Goal: Task Accomplishment & Management: Manage account settings

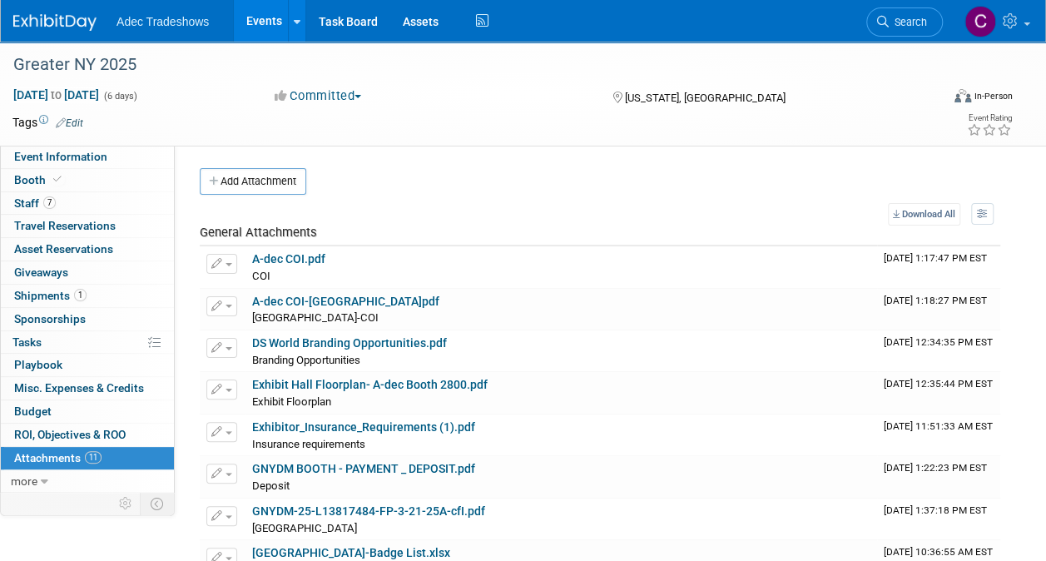
click at [273, 22] on link "Events" at bounding box center [264, 21] width 61 height 42
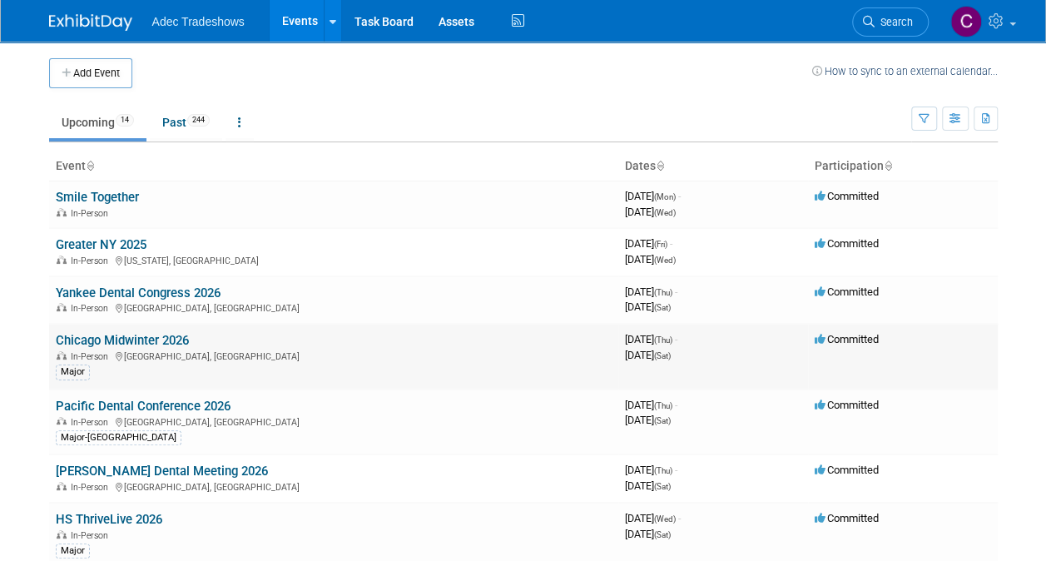
click at [150, 337] on link "Chicago Midwinter 2026" at bounding box center [122, 340] width 133 height 15
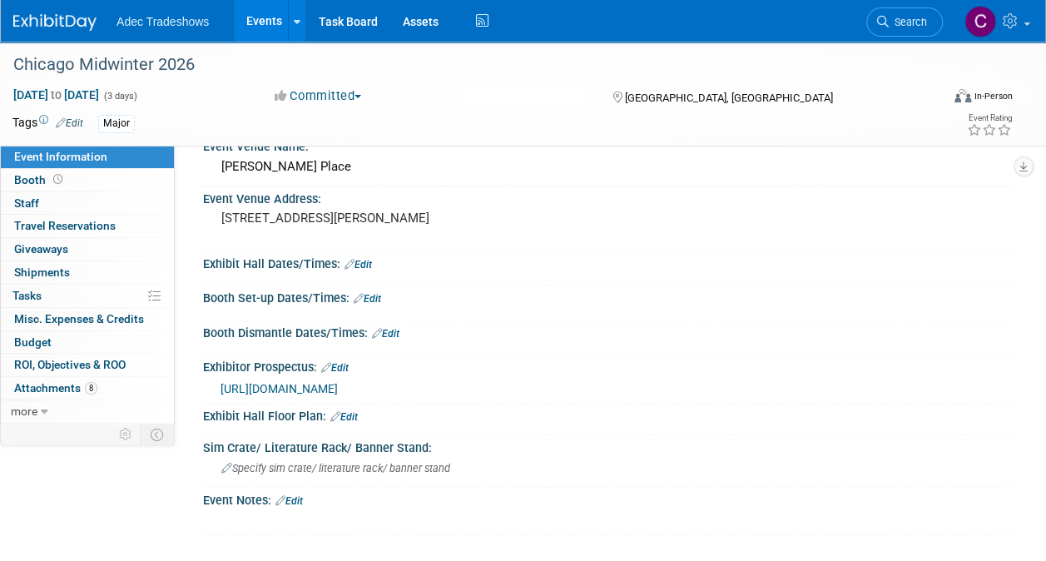
scroll to position [101, 0]
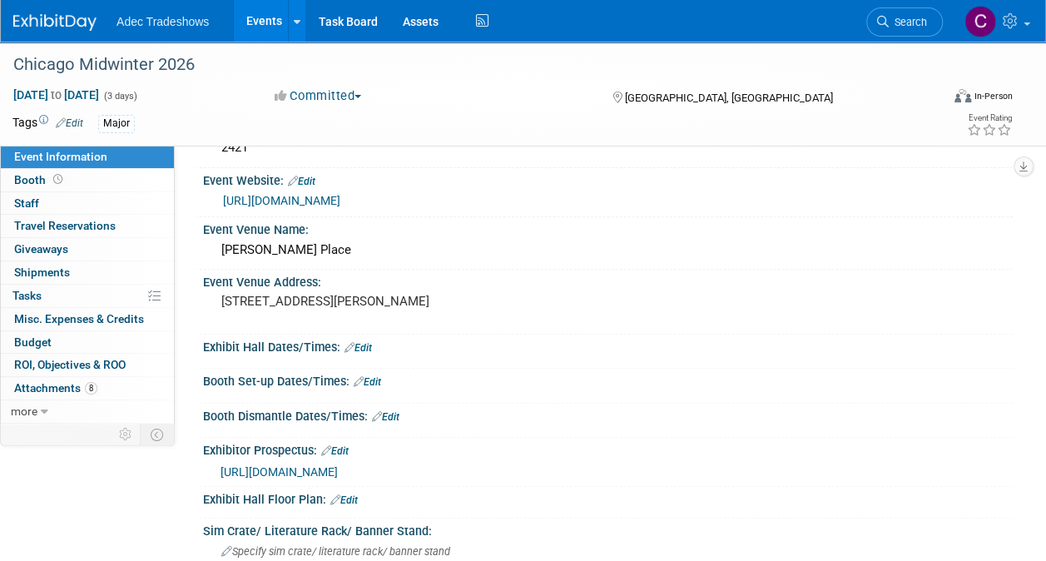
click at [327, 203] on link "https://www.cds.org/" at bounding box center [281, 200] width 117 height 13
click at [252, 28] on link "Events" at bounding box center [264, 21] width 61 height 42
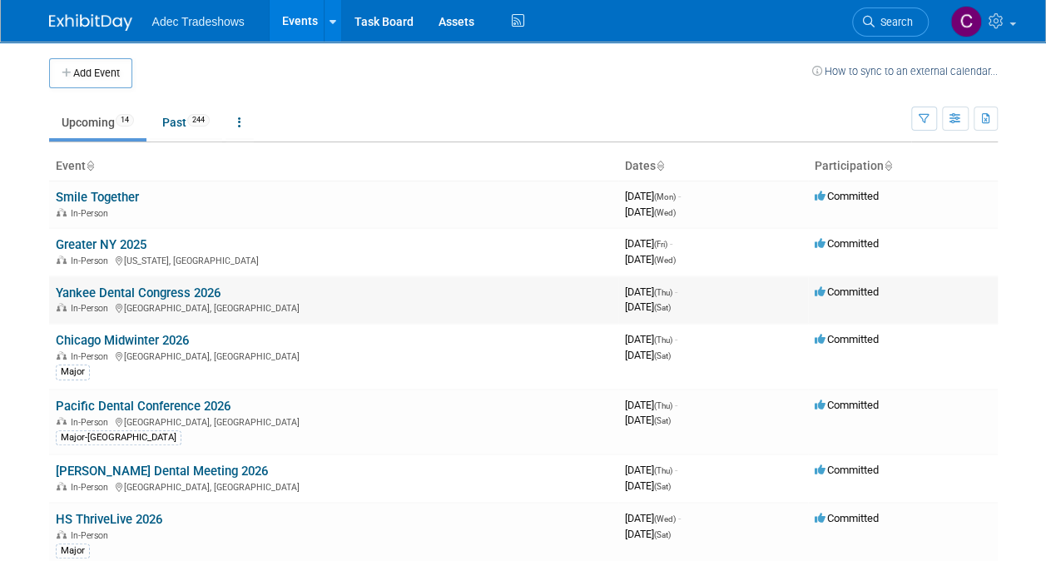
click at [169, 295] on link "Yankee Dental Congress 2026" at bounding box center [138, 293] width 165 height 15
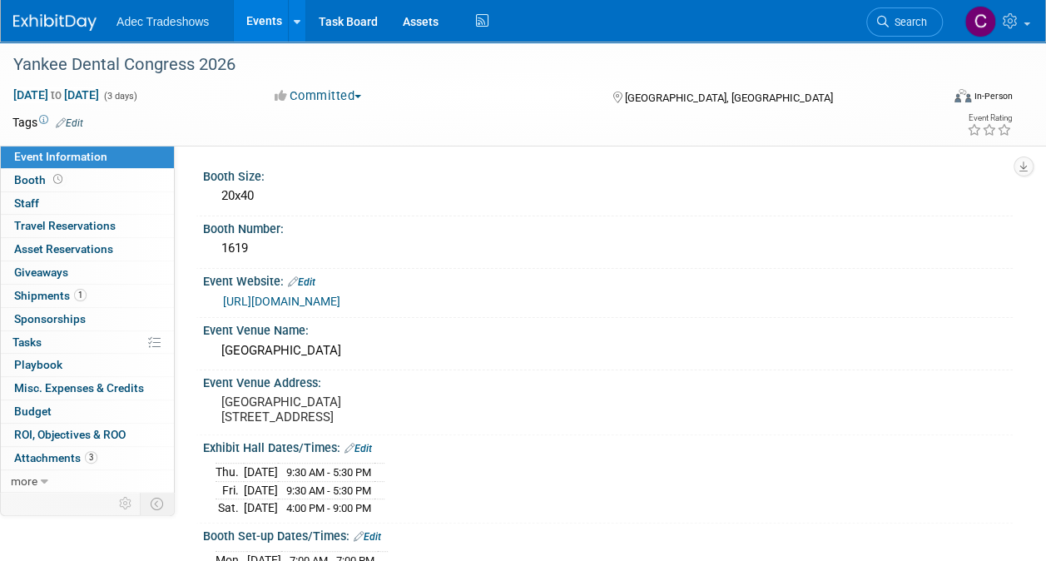
click at [340, 301] on link "https://hub.massdental.org/yankeedental/s/" at bounding box center [281, 301] width 117 height 13
click at [263, 25] on link "Events" at bounding box center [264, 21] width 61 height 42
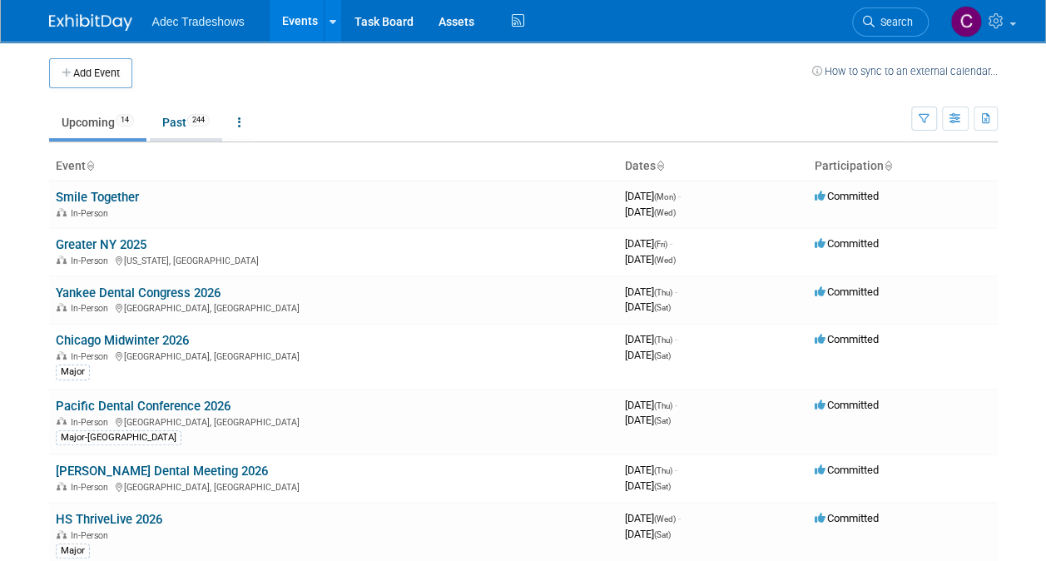
click at [183, 124] on link "Past 244" at bounding box center [186, 123] width 72 height 32
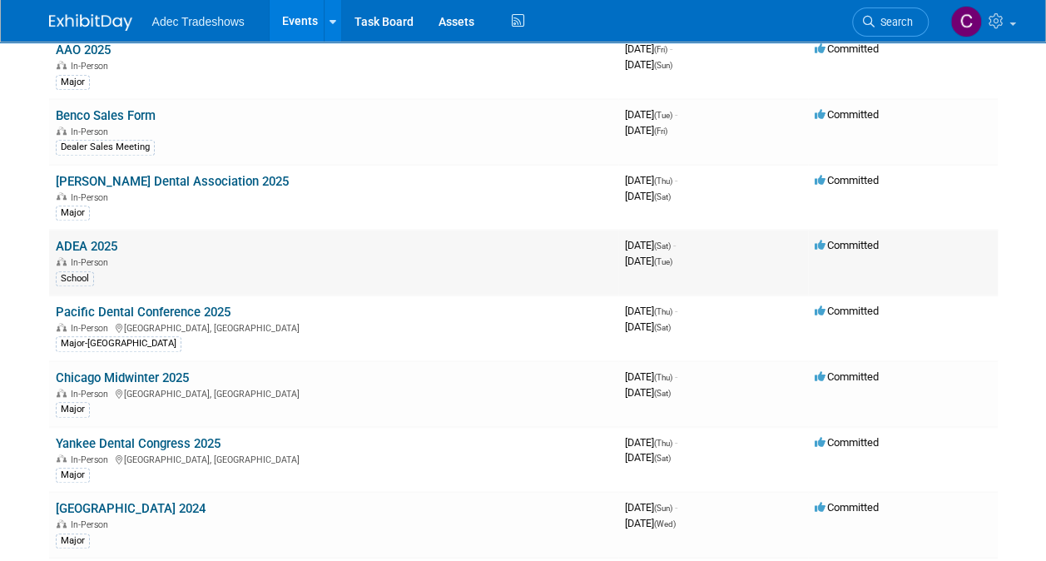
scroll to position [583, 0]
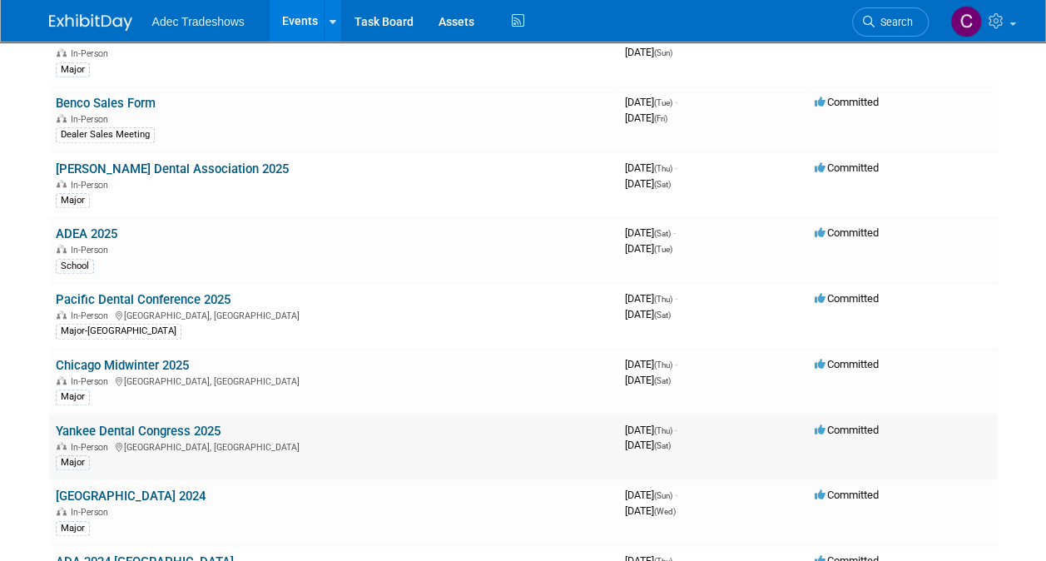
click at [181, 424] on link "Yankee Dental Congress 2025" at bounding box center [138, 431] width 165 height 15
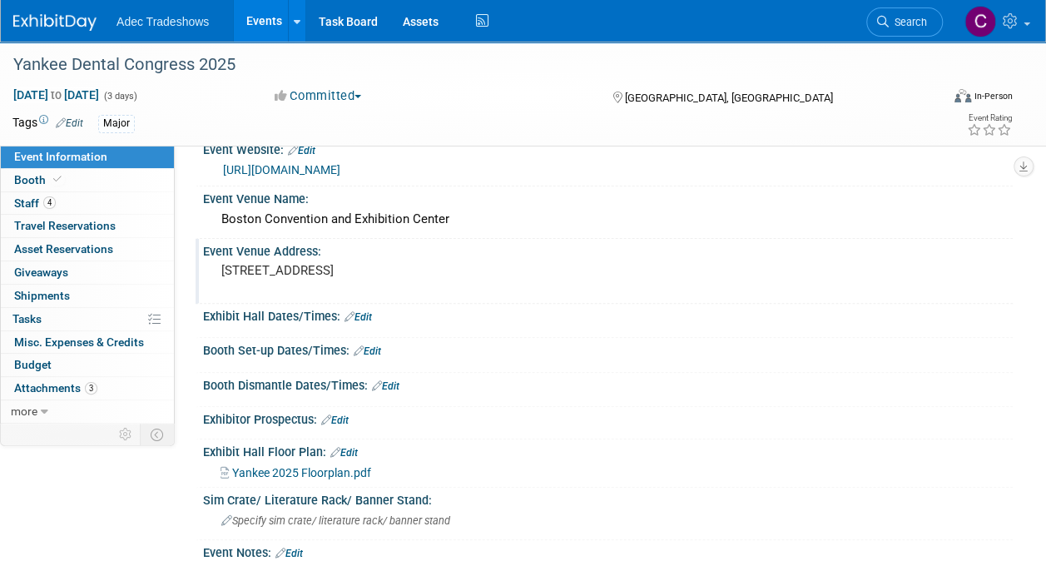
scroll to position [166, 0]
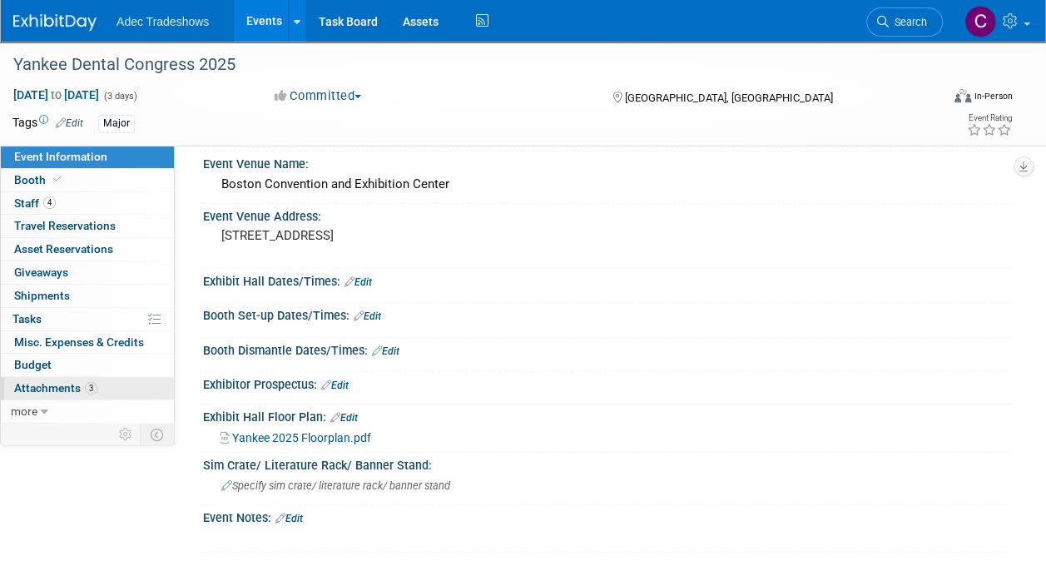
click at [61, 385] on span "Attachments 3" at bounding box center [55, 387] width 83 height 13
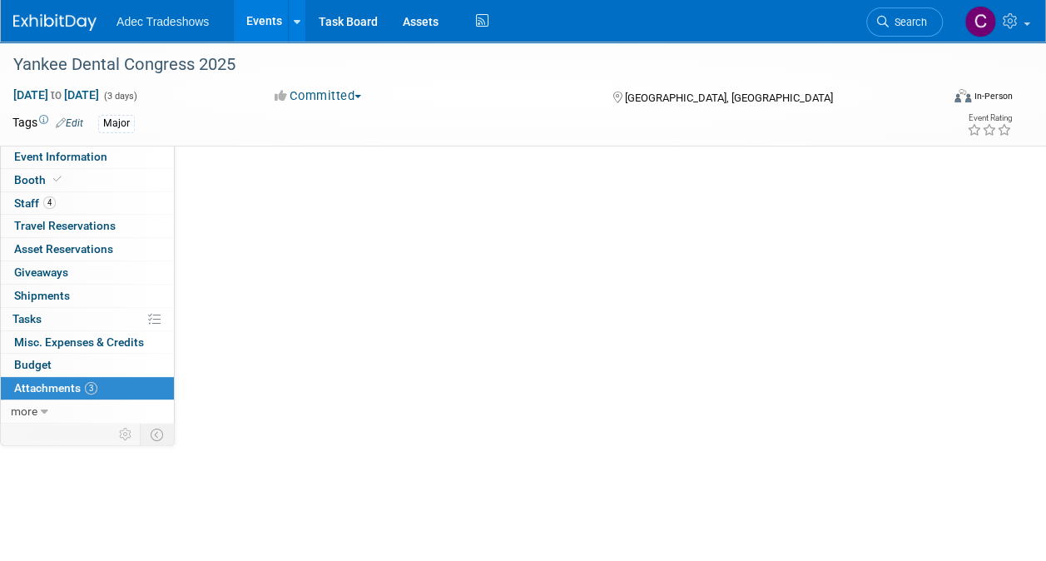
scroll to position [0, 0]
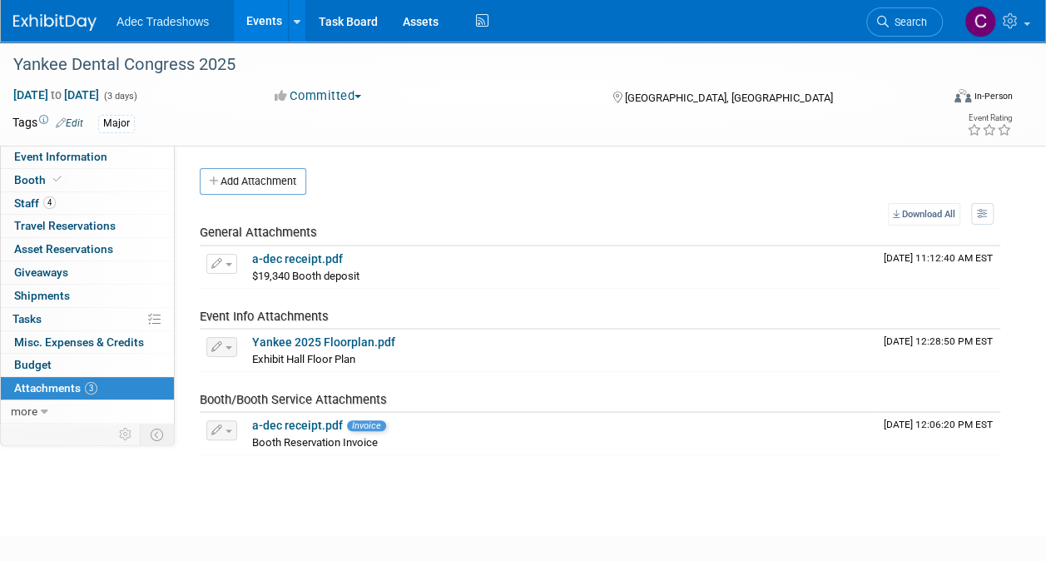
click at [256, 14] on link "Events" at bounding box center [264, 21] width 61 height 42
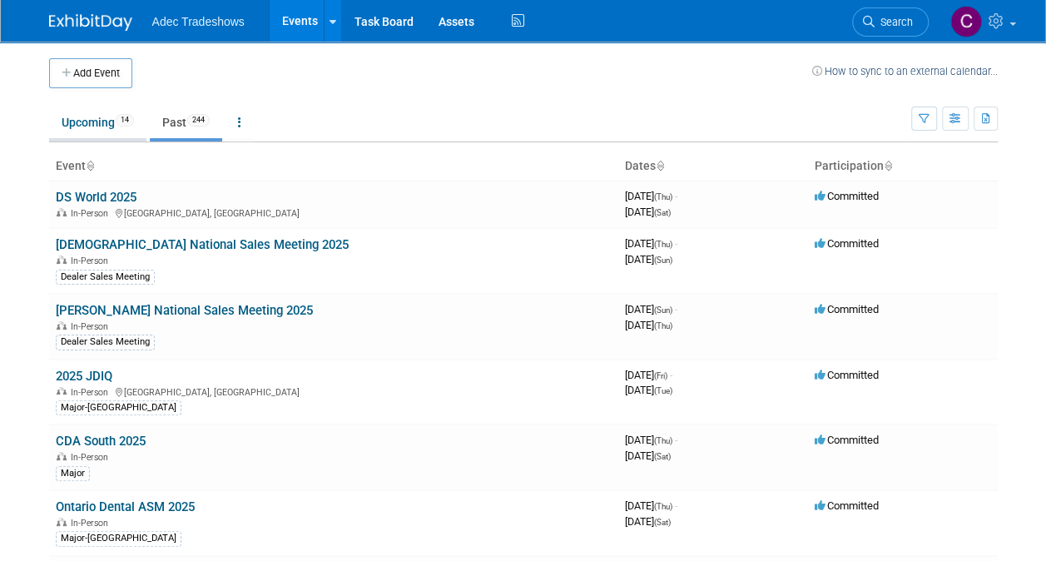
click at [97, 129] on link "Upcoming 14" at bounding box center [97, 123] width 97 height 32
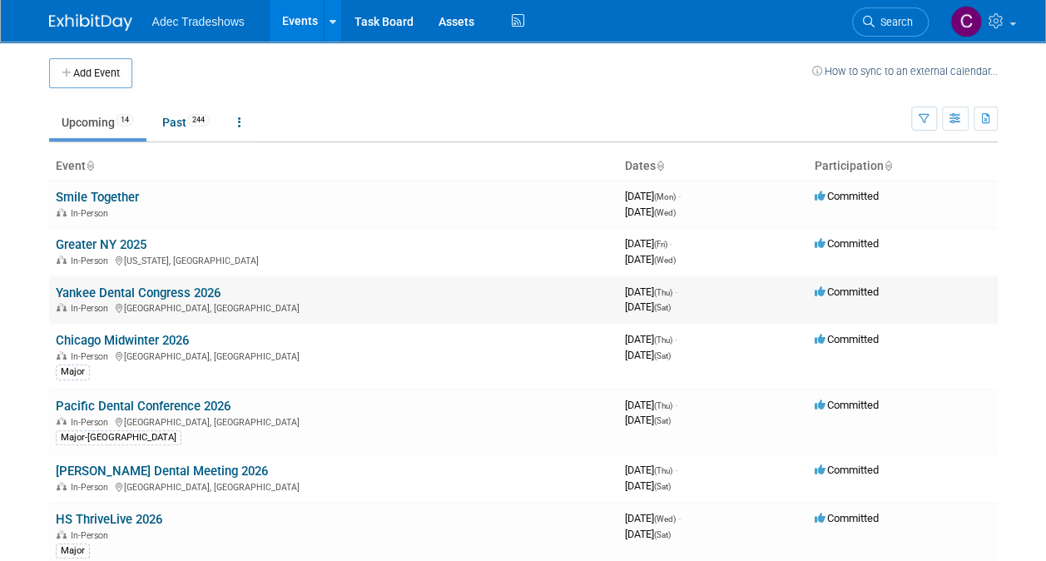
click at [120, 293] on link "Yankee Dental Congress 2026" at bounding box center [138, 293] width 165 height 15
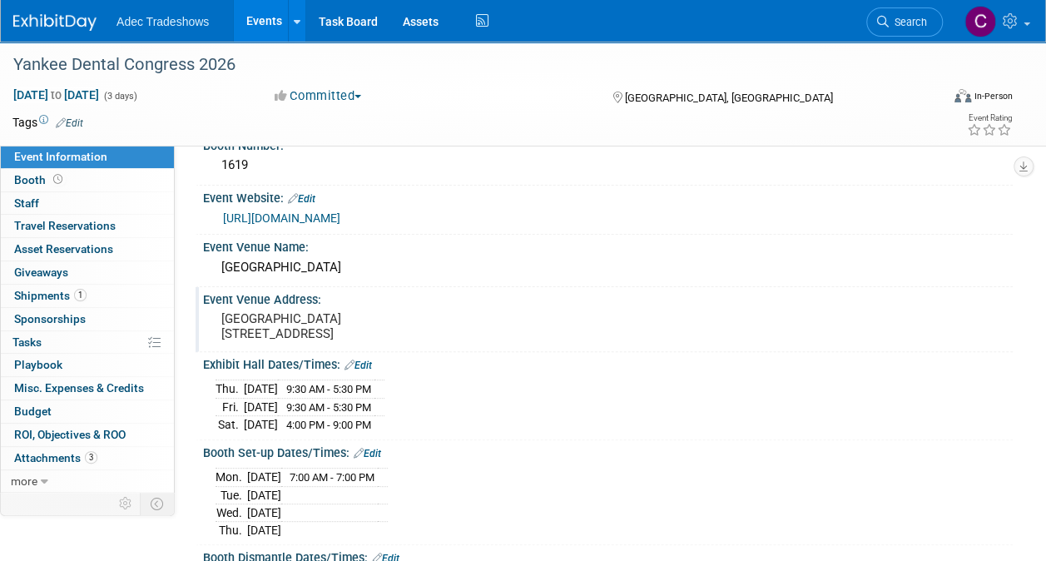
scroll to position [166, 0]
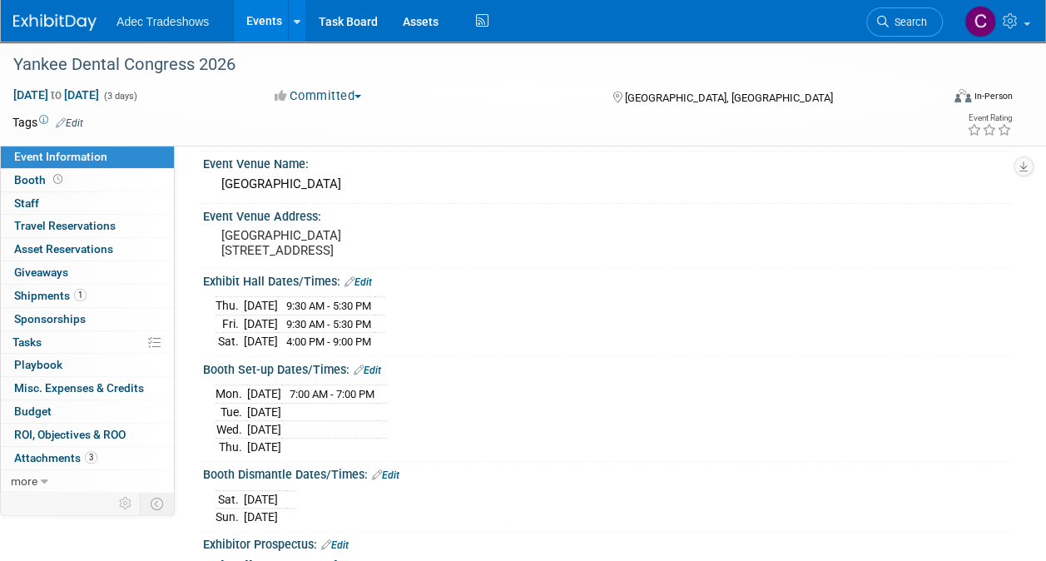
click at [380, 366] on link "Edit" at bounding box center [367, 371] width 27 height 12
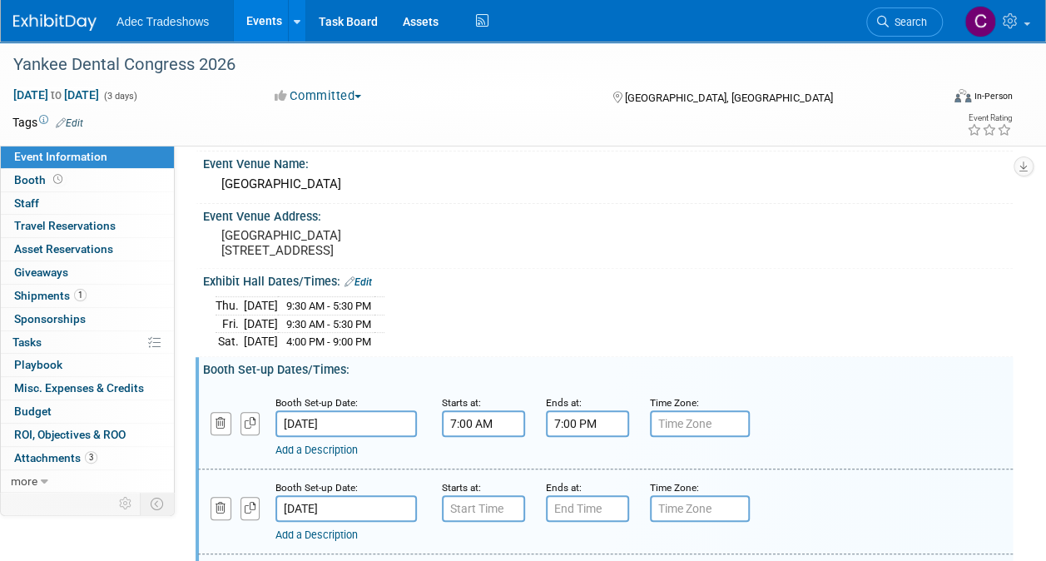
click at [407, 418] on input "Jan 26, 2026" at bounding box center [347, 423] width 142 height 27
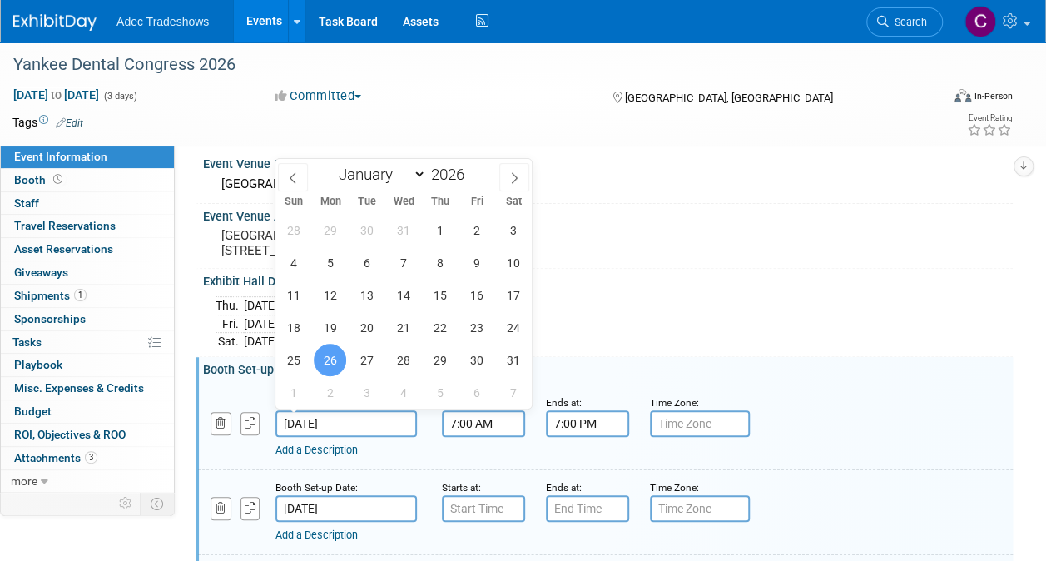
click at [383, 428] on input "Jan 26, 2026" at bounding box center [347, 423] width 142 height 27
click at [363, 360] on span "27" at bounding box center [366, 360] width 32 height 32
type input "Jan 27, 2026"
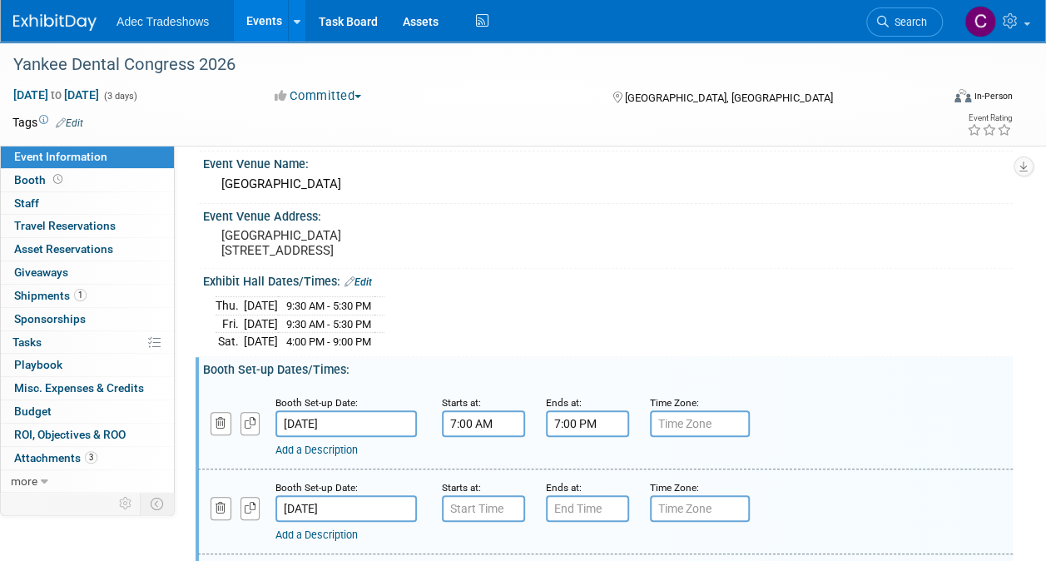
click at [330, 502] on input "Jan 27, 2026" at bounding box center [347, 508] width 142 height 27
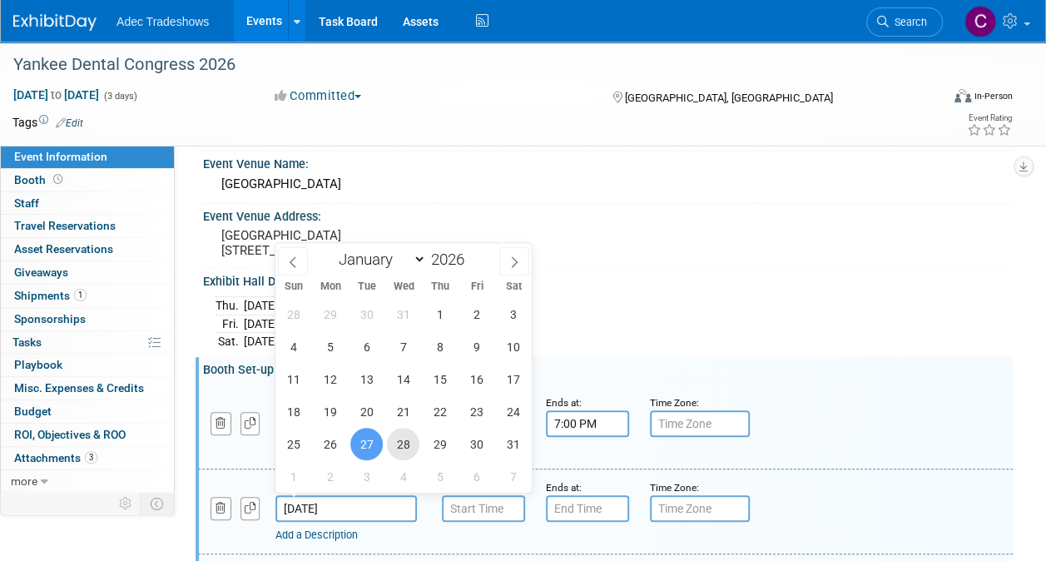
click at [406, 445] on span "28" at bounding box center [403, 444] width 32 height 32
type input "Jan 28, 2026"
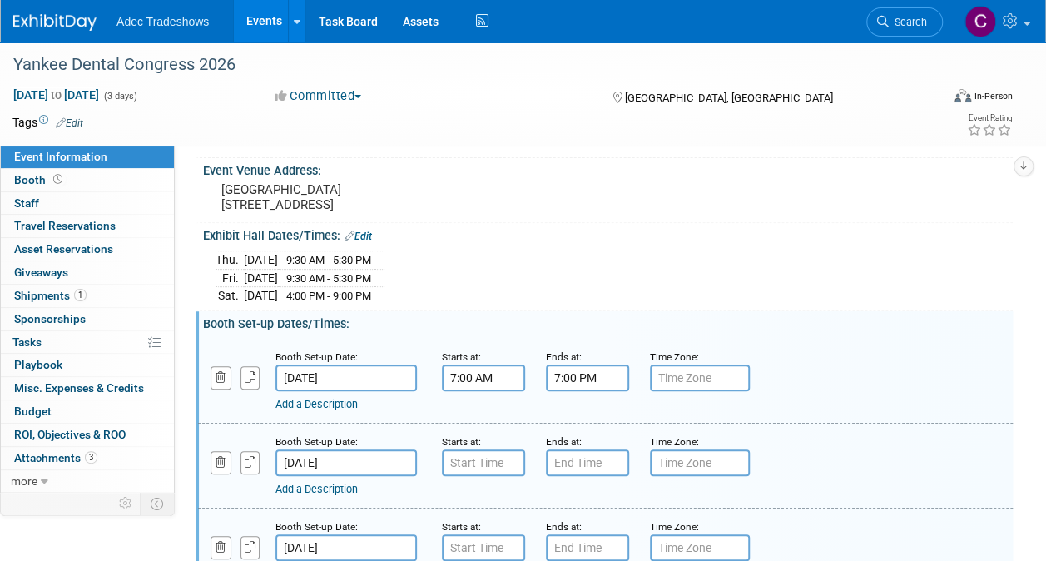
scroll to position [250, 0]
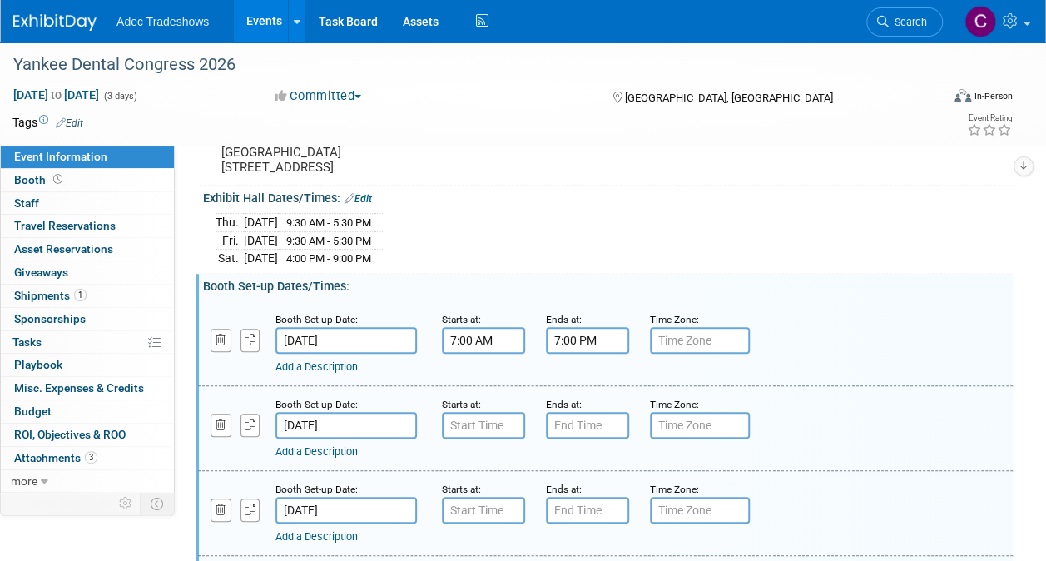
type input "7:00 AM"
click at [473, 427] on input "7:00 AM" at bounding box center [483, 425] width 83 height 27
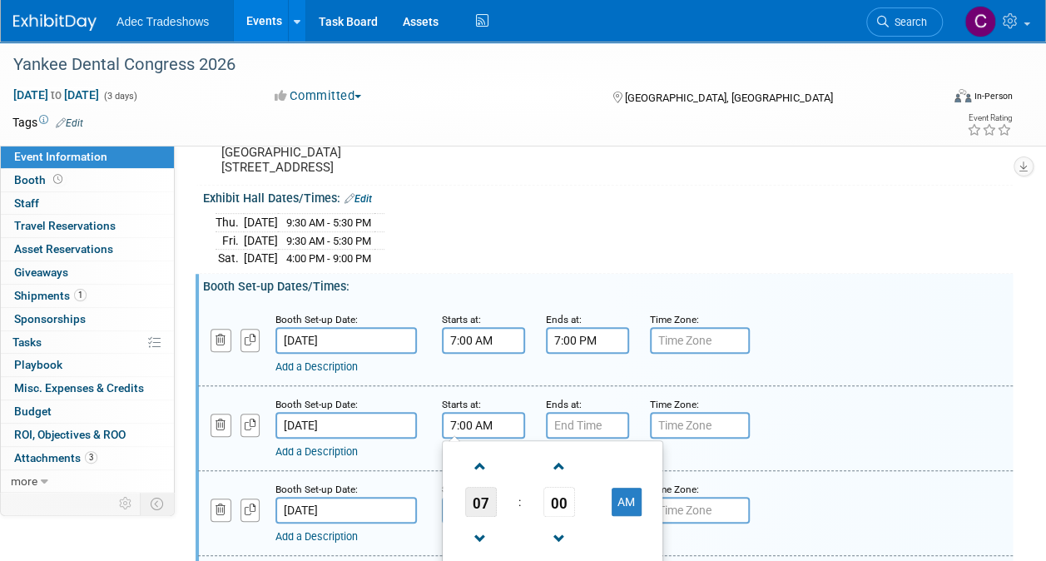
click at [490, 504] on span "07" at bounding box center [481, 502] width 32 height 30
click at [559, 418] on input "7:00 PM" at bounding box center [587, 425] width 83 height 27
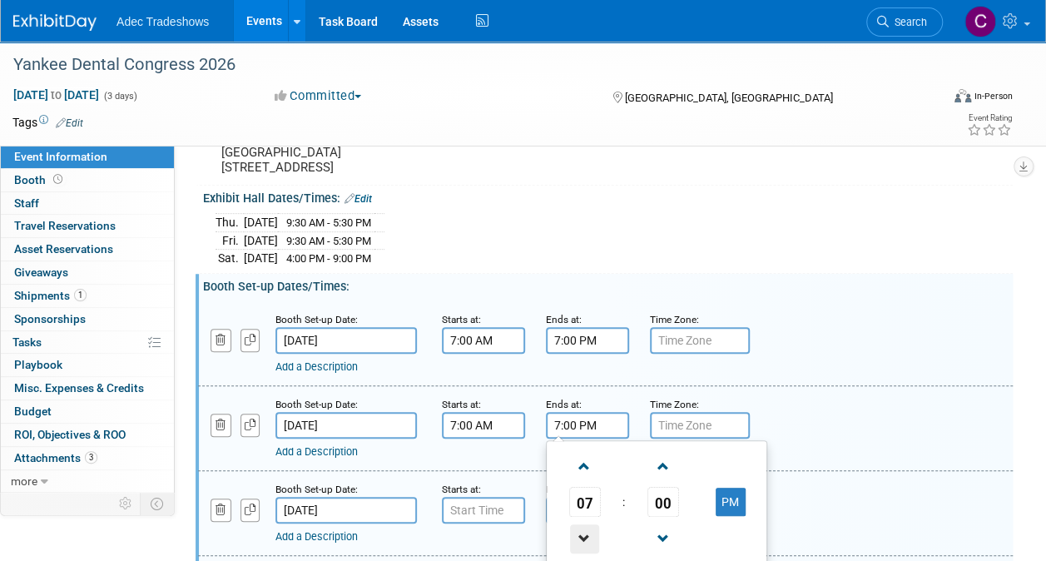
click at [581, 526] on span at bounding box center [584, 538] width 29 height 29
click at [583, 524] on span at bounding box center [584, 538] width 29 height 29
drag, startPoint x: 566, startPoint y: 442, endPoint x: 579, endPoint y: 453, distance: 16.5
click at [568, 445] on td at bounding box center [584, 466] width 69 height 42
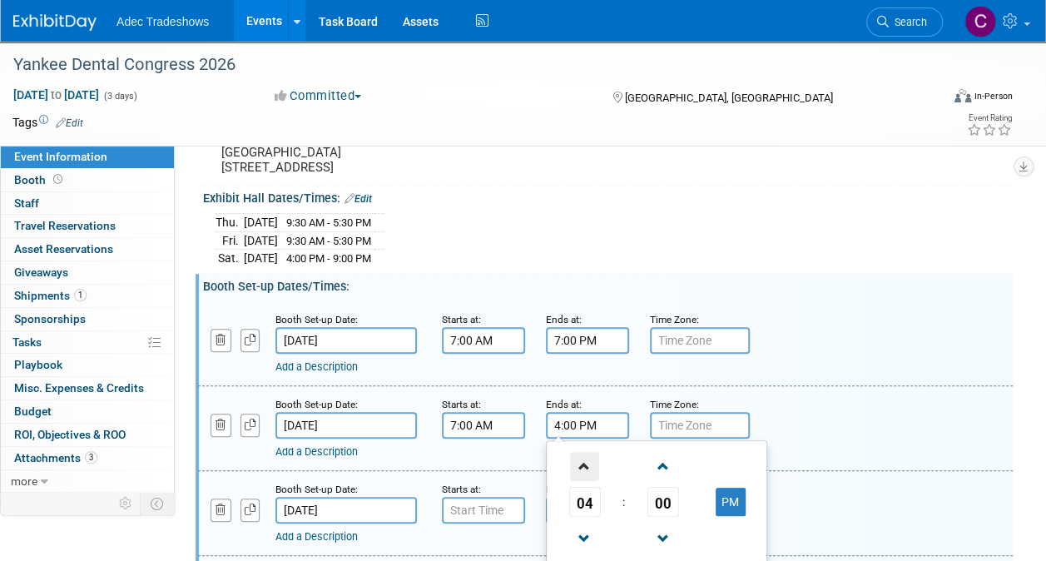
drag, startPoint x: 579, startPoint y: 458, endPoint x: 584, endPoint y: 468, distance: 11.2
click at [579, 461] on span at bounding box center [584, 466] width 29 height 29
click at [732, 496] on button "PM" at bounding box center [731, 502] width 30 height 28
type input "5:00 AM"
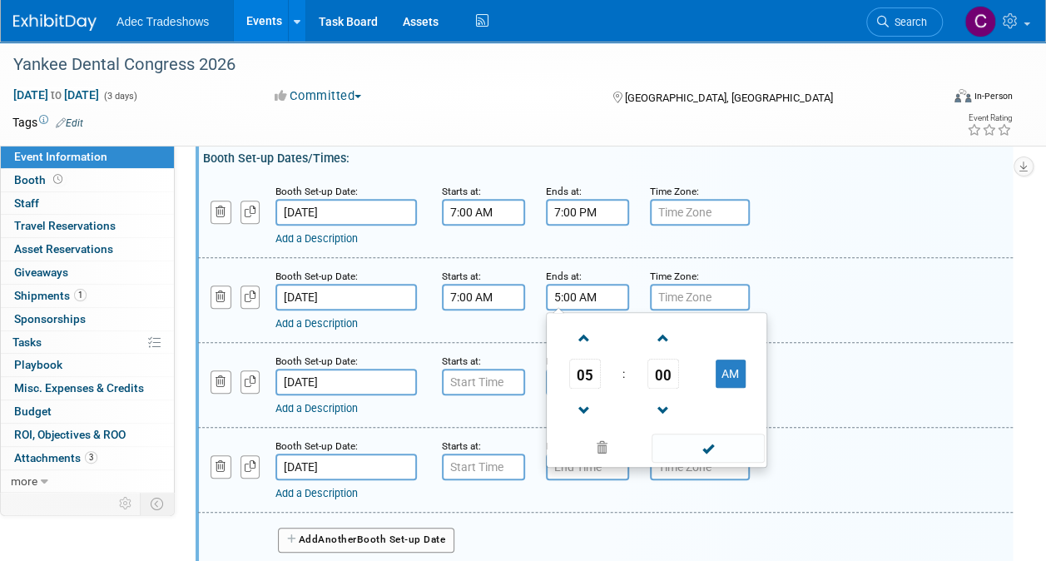
scroll to position [416, 0]
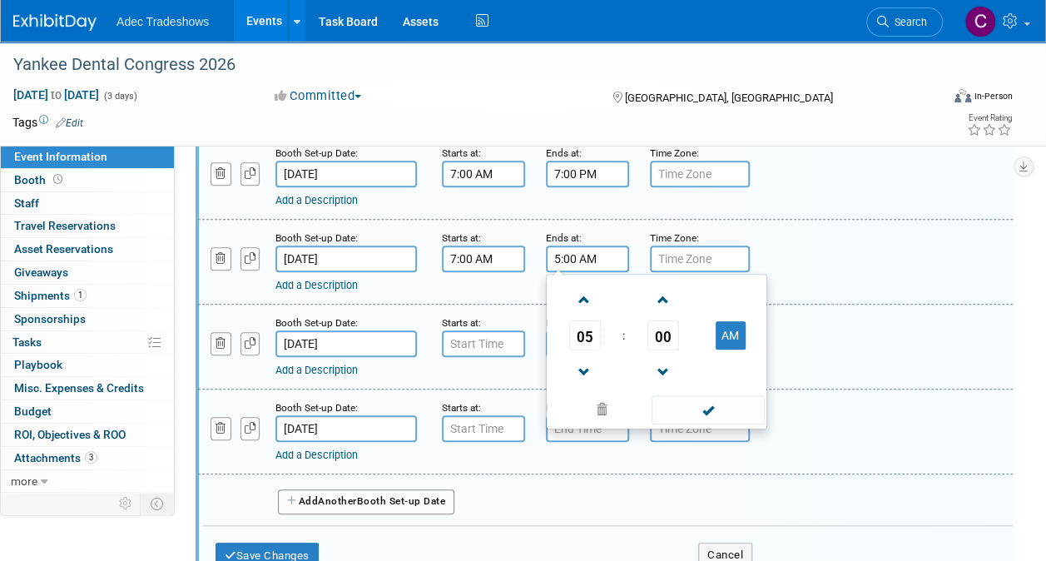
click at [385, 348] on input "Jan 28, 2026" at bounding box center [347, 343] width 142 height 27
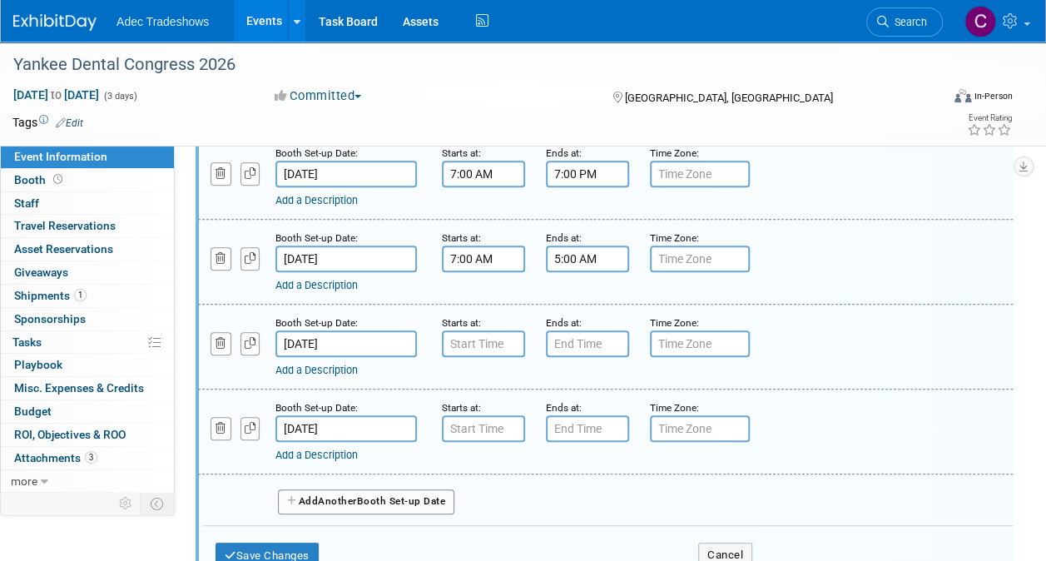
click at [390, 390] on div "Booth Set-up Date: Jan 29, 2026 Starts at: Ends at: Time Zone: Apply to all Add…" at bounding box center [605, 432] width 815 height 85
click at [378, 340] on input "Jan 28, 2026" at bounding box center [347, 343] width 142 height 27
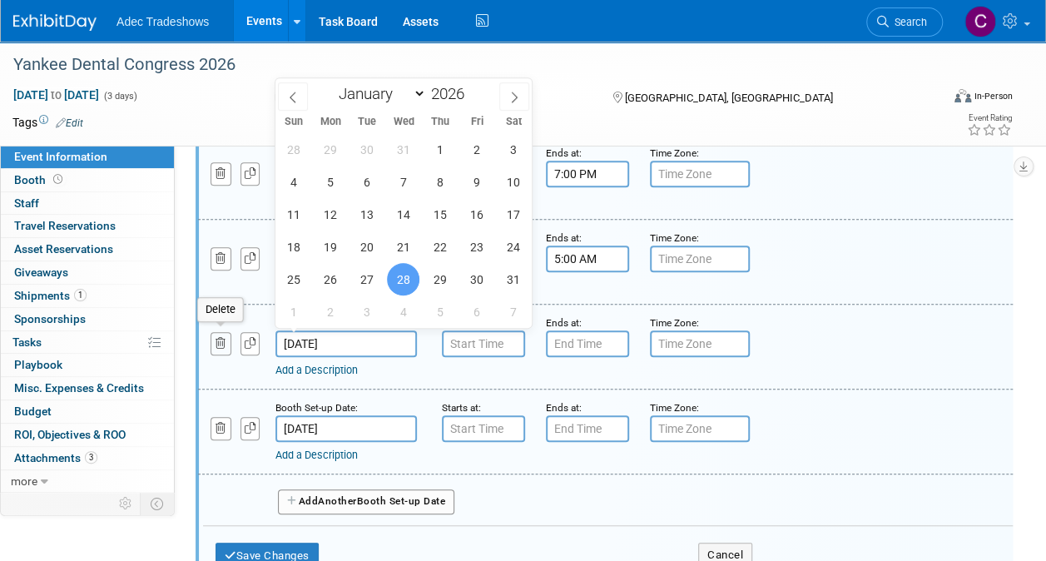
click at [216, 342] on icon "button" at bounding box center [221, 343] width 11 height 11
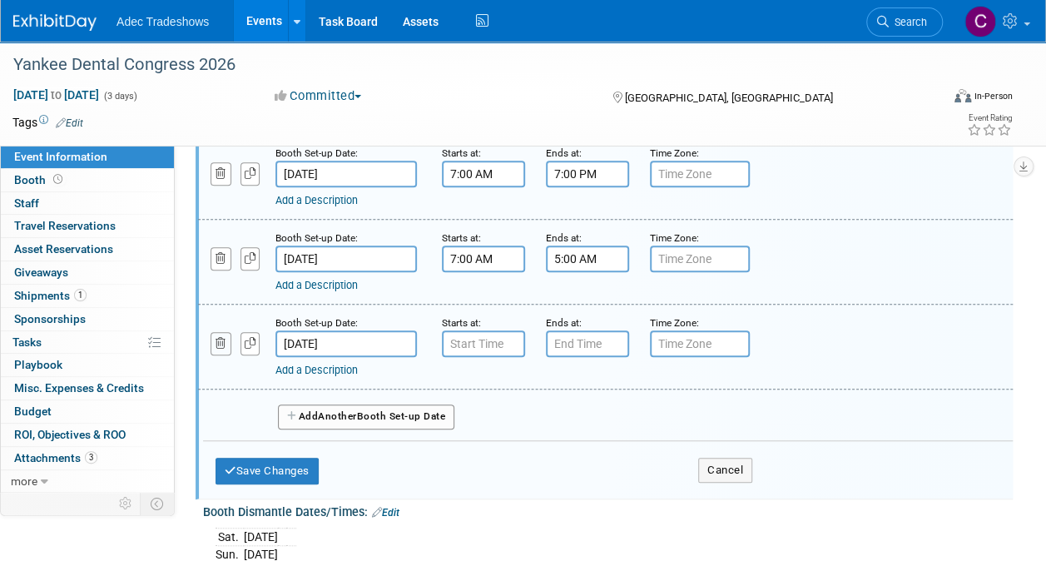
click at [216, 342] on icon "button" at bounding box center [221, 343] width 11 height 11
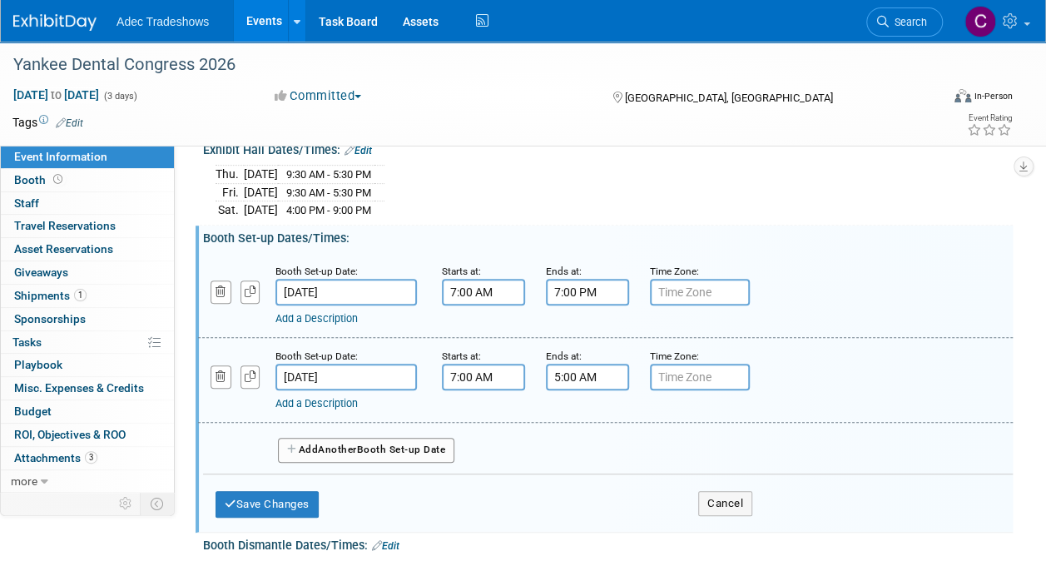
scroll to position [333, 0]
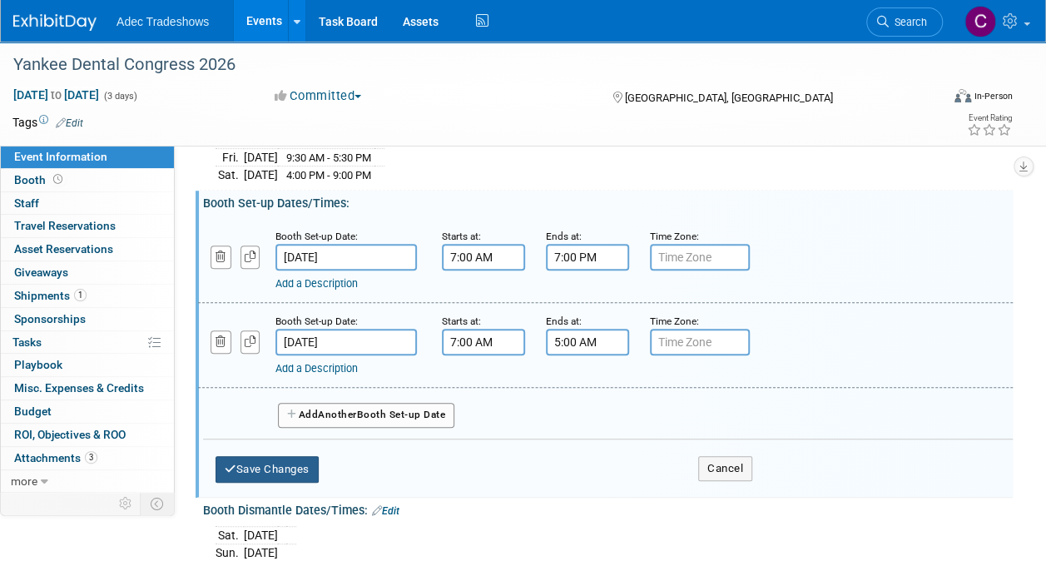
click at [300, 462] on button "Save Changes" at bounding box center [267, 469] width 103 height 27
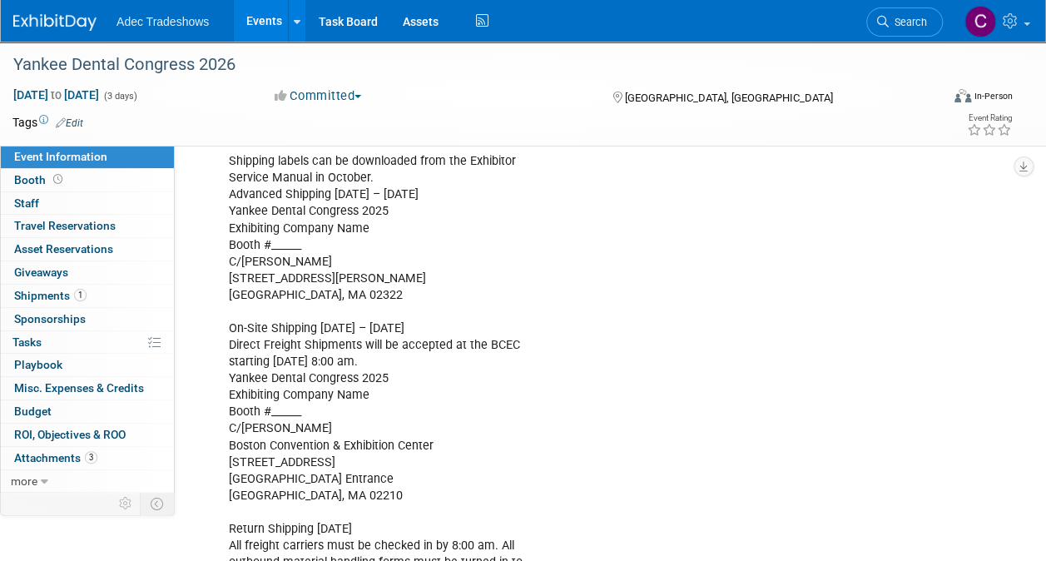
scroll to position [689, 0]
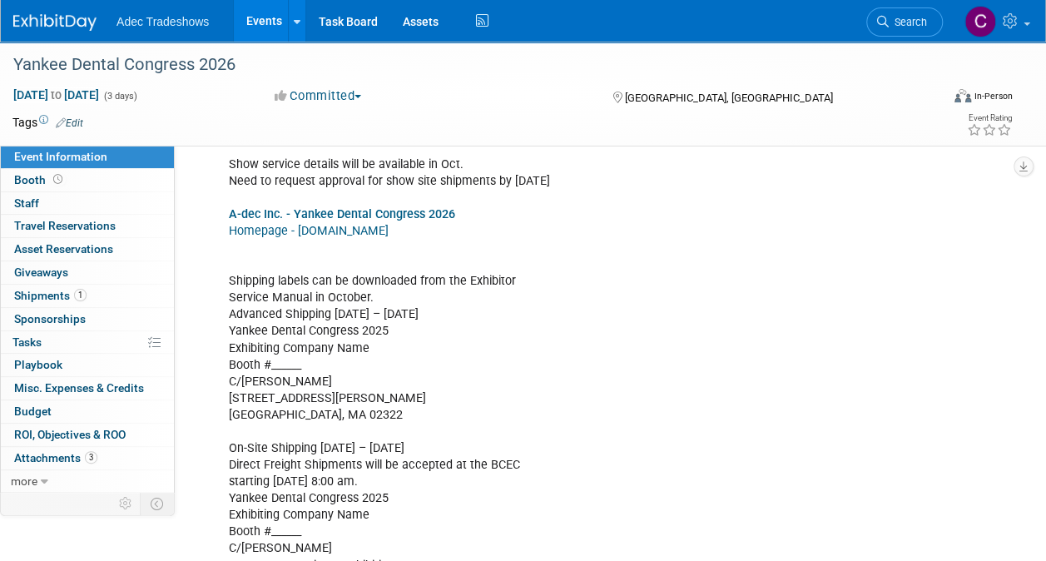
click at [275, 18] on link "Events" at bounding box center [264, 21] width 61 height 42
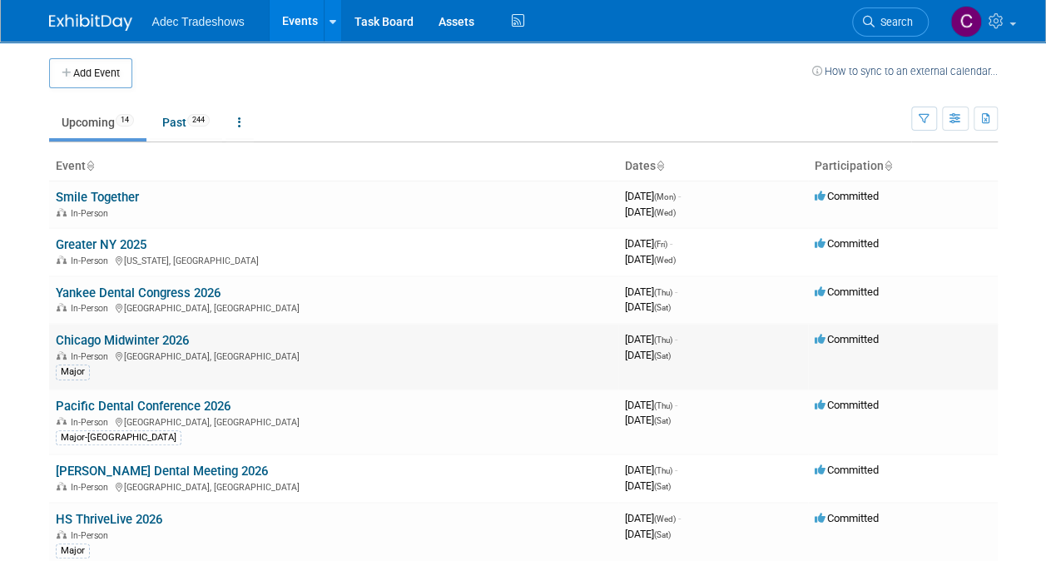
click at [170, 346] on link "Chicago Midwinter 2026" at bounding box center [122, 340] width 133 height 15
